Goal: Task Accomplishment & Management: Manage account settings

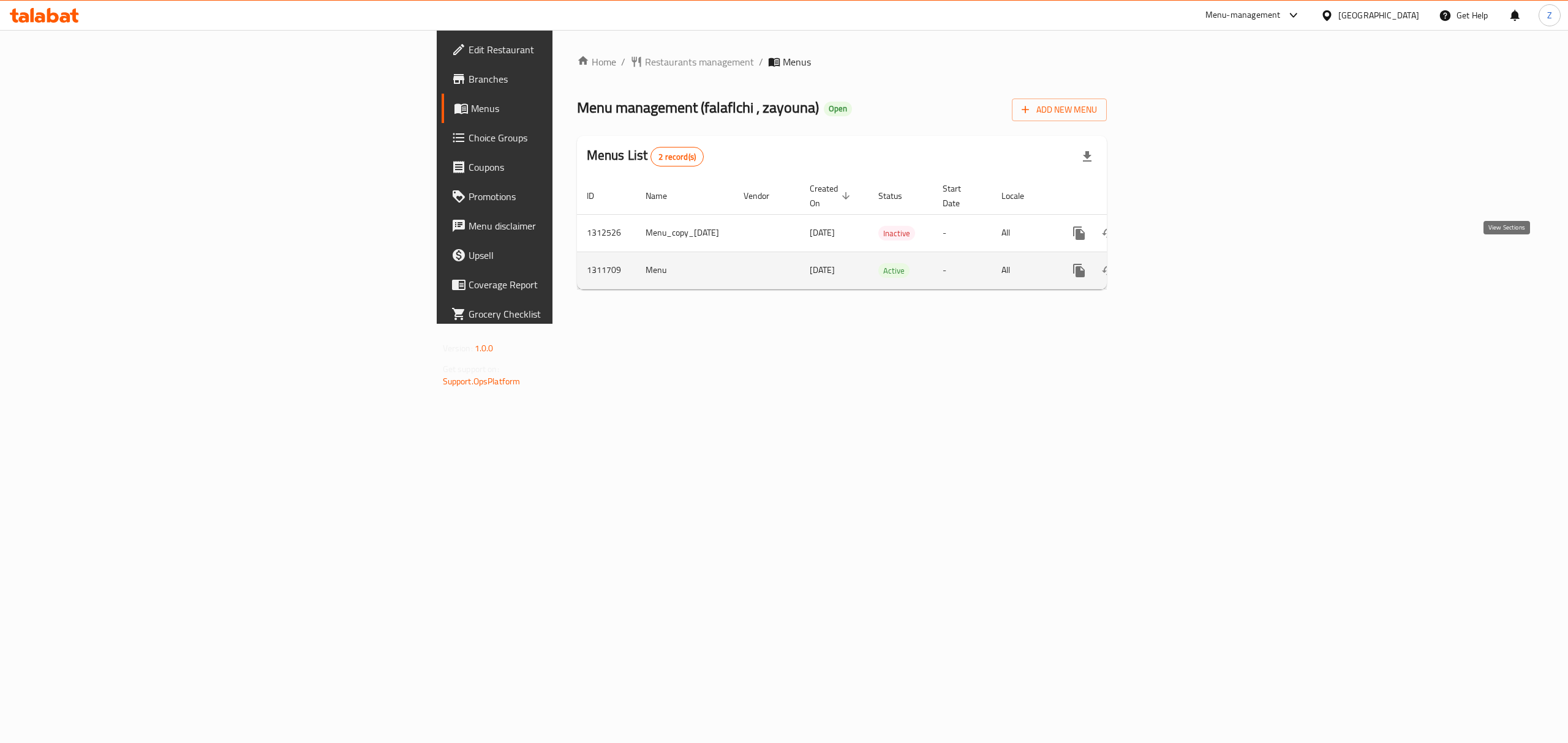
click at [1175, 264] on icon "enhanced table" at bounding box center [1167, 270] width 15 height 15
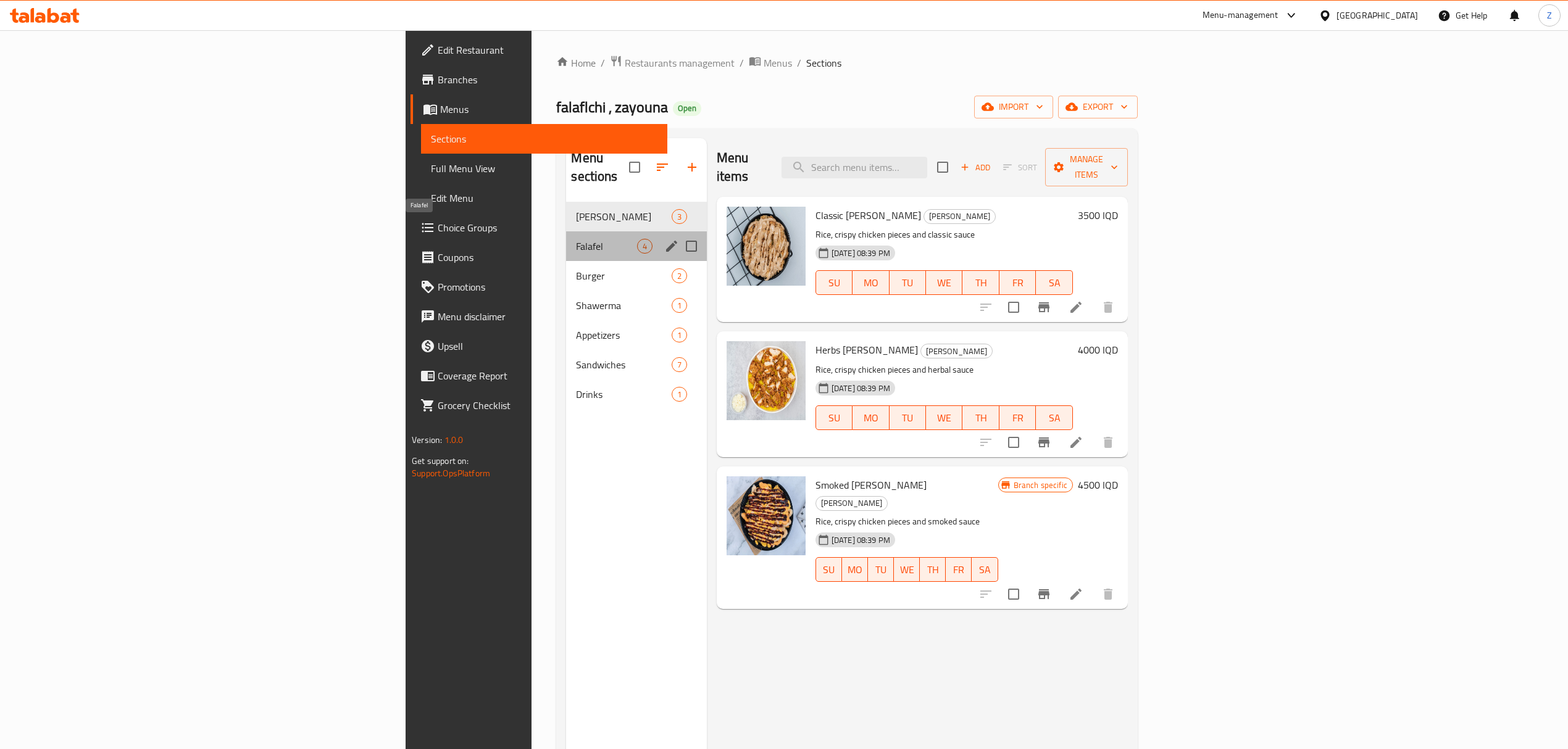
click at [576, 239] on span "Falafel" at bounding box center [606, 246] width 60 height 15
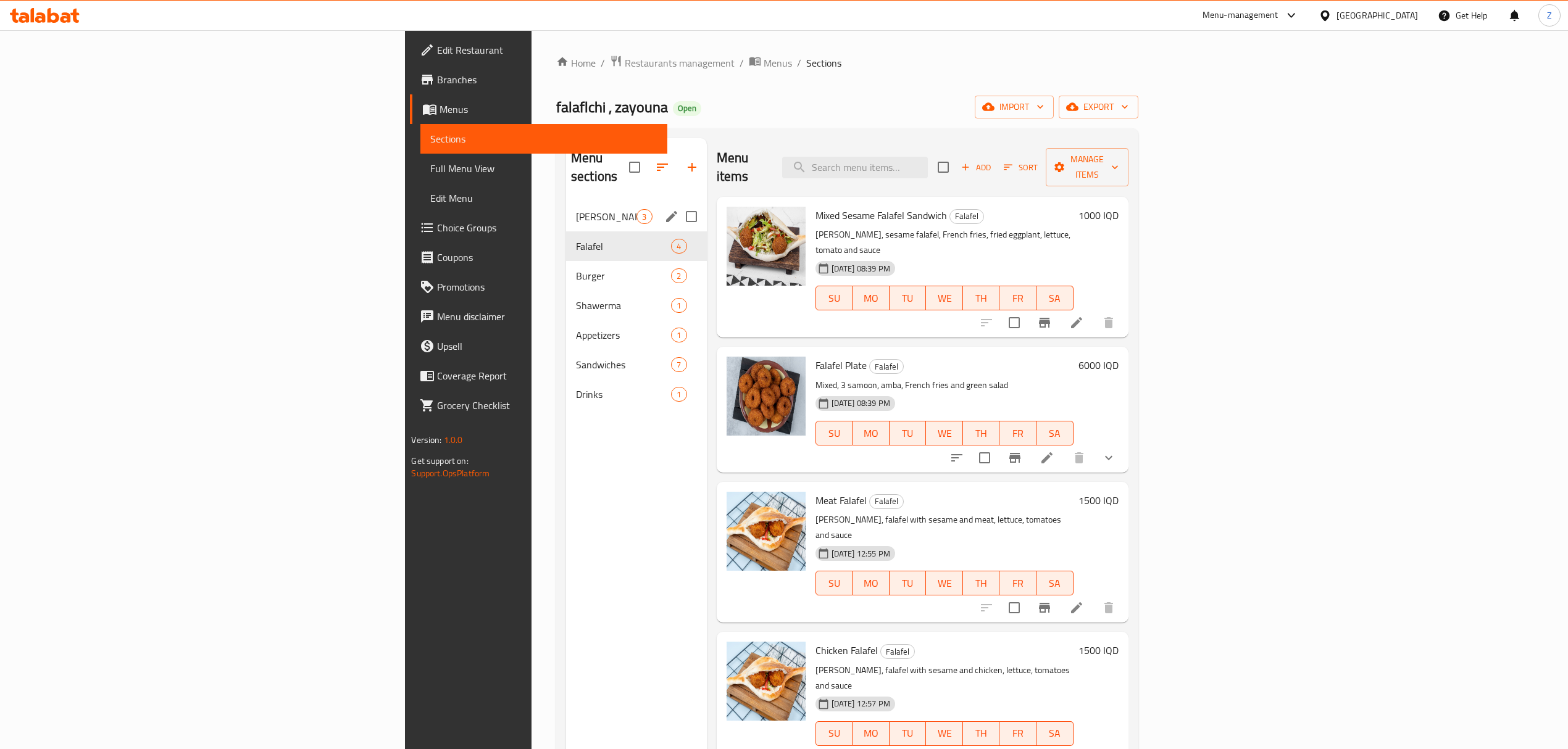
click at [566, 206] on div "Rizo 3" at bounding box center [636, 216] width 141 height 30
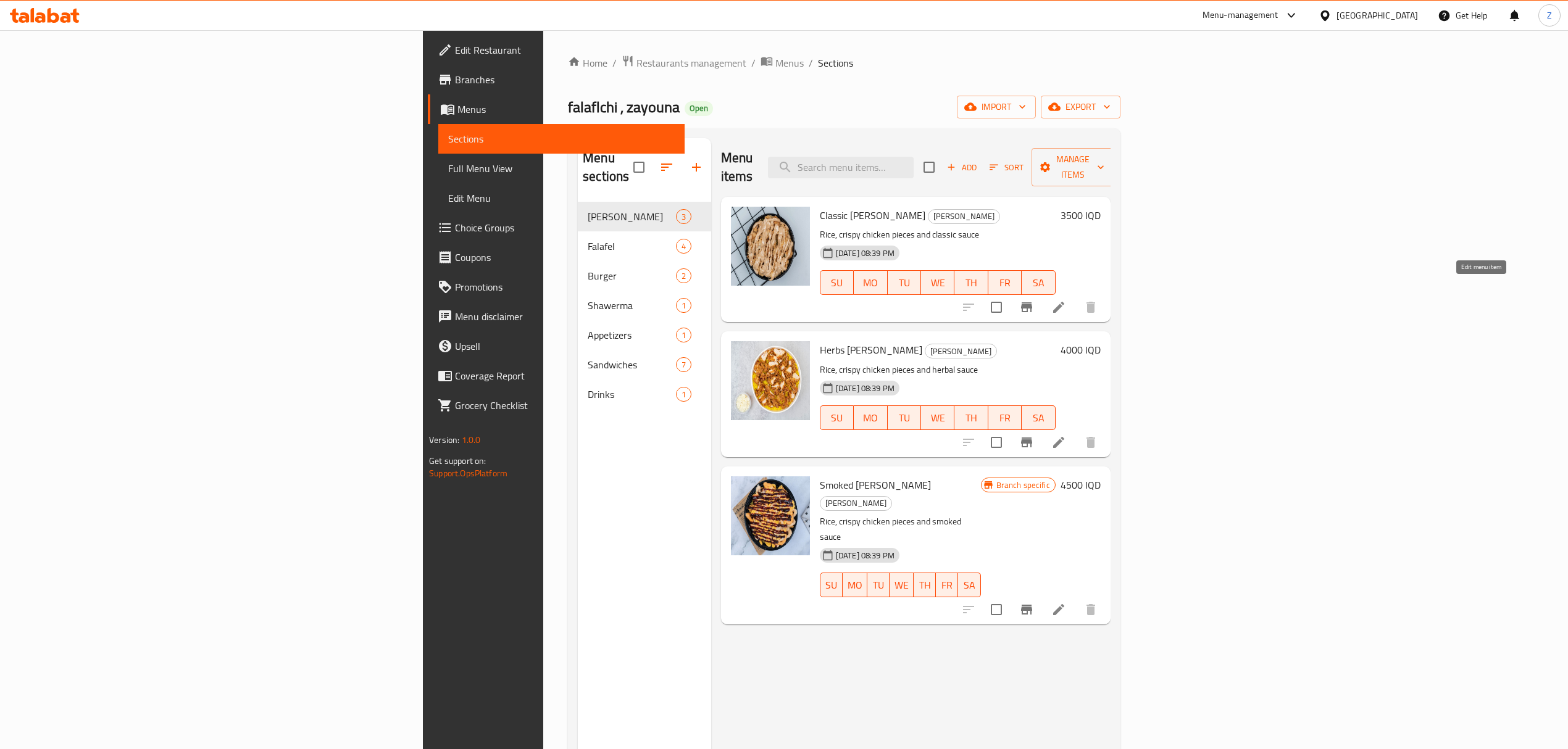
click at [1066, 300] on icon at bounding box center [1058, 307] width 15 height 15
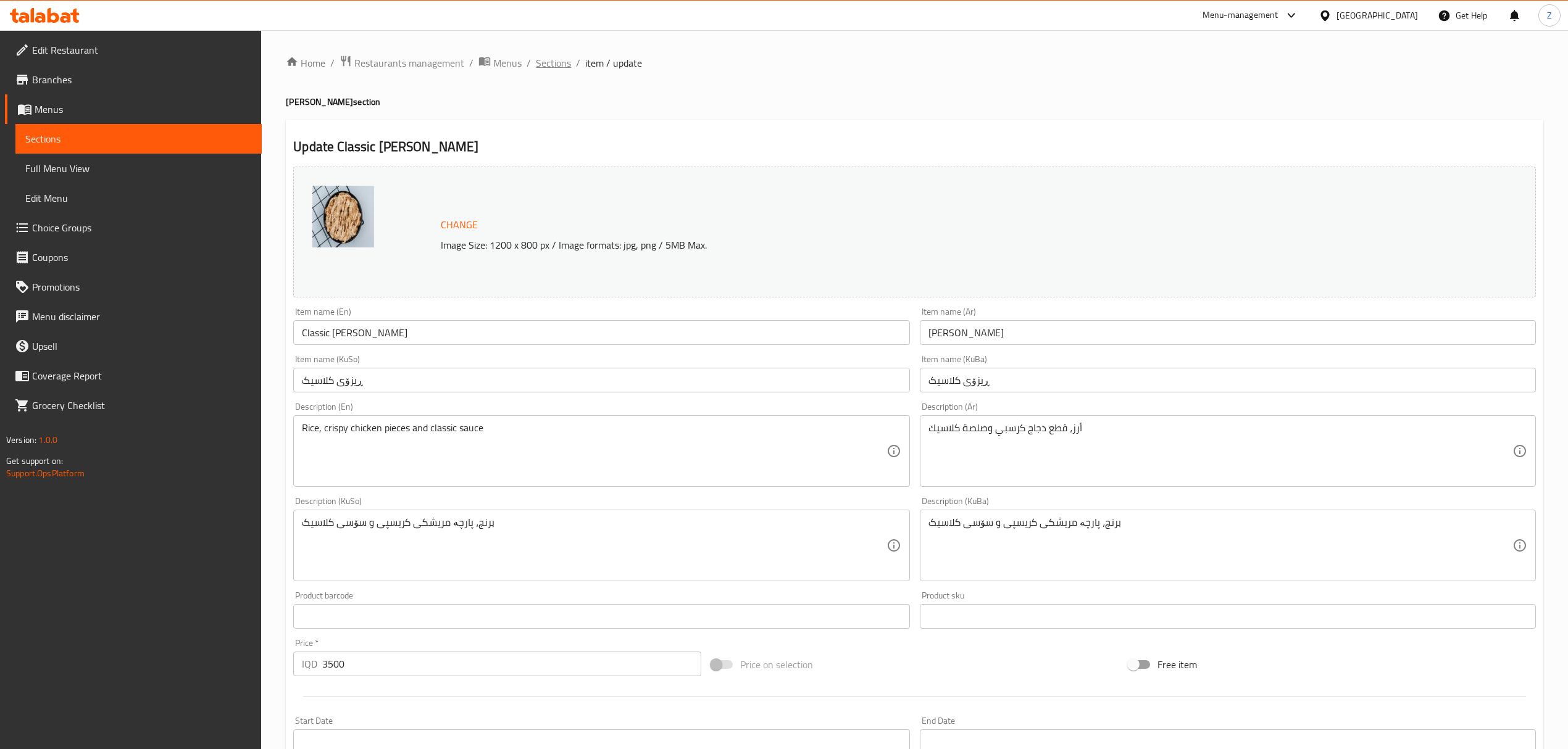
click at [549, 64] on span "Sections" at bounding box center [554, 63] width 35 height 15
